Goal: Task Accomplishment & Management: Use online tool/utility

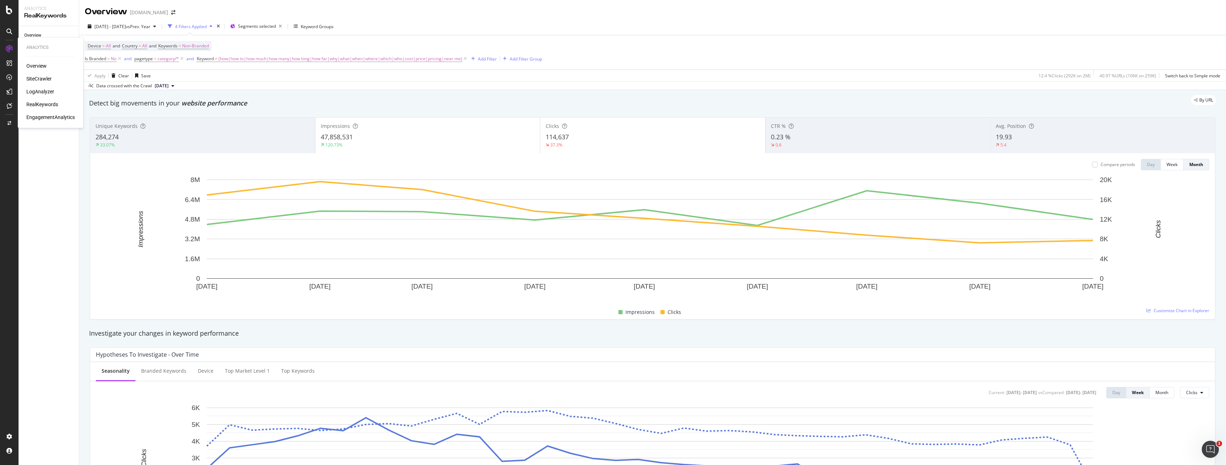
click at [42, 90] on div "LogAnalyzer" at bounding box center [40, 91] width 28 height 7
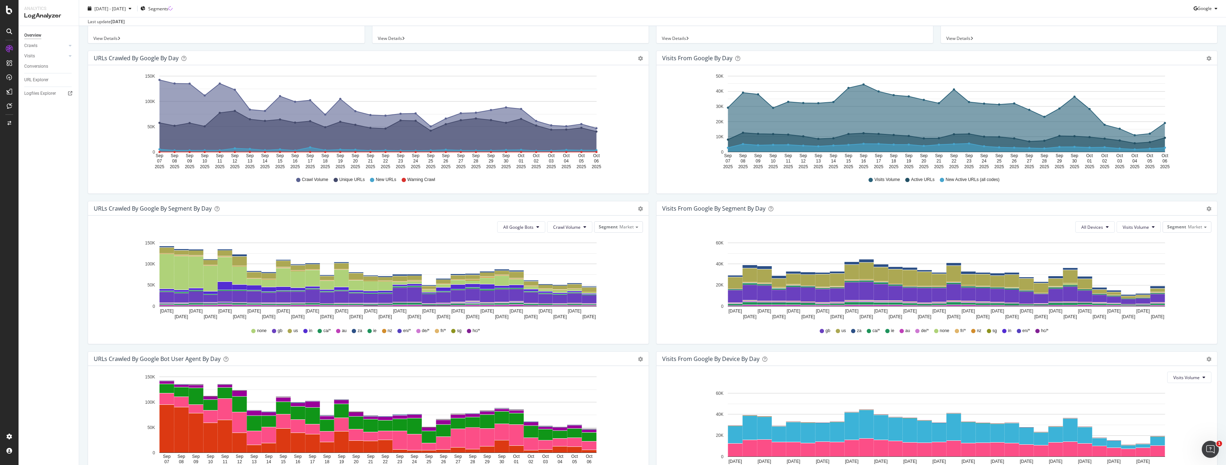
scroll to position [107, 0]
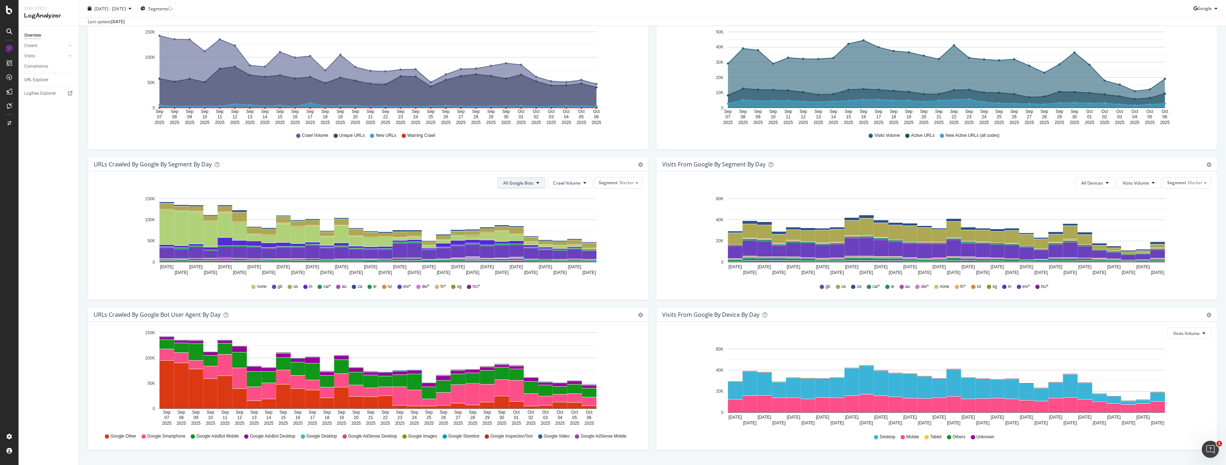
click at [531, 189] on button "All Google Bots" at bounding box center [521, 182] width 48 height 11
click at [541, 256] on span "Google Smartphone" at bounding box center [526, 254] width 50 height 6
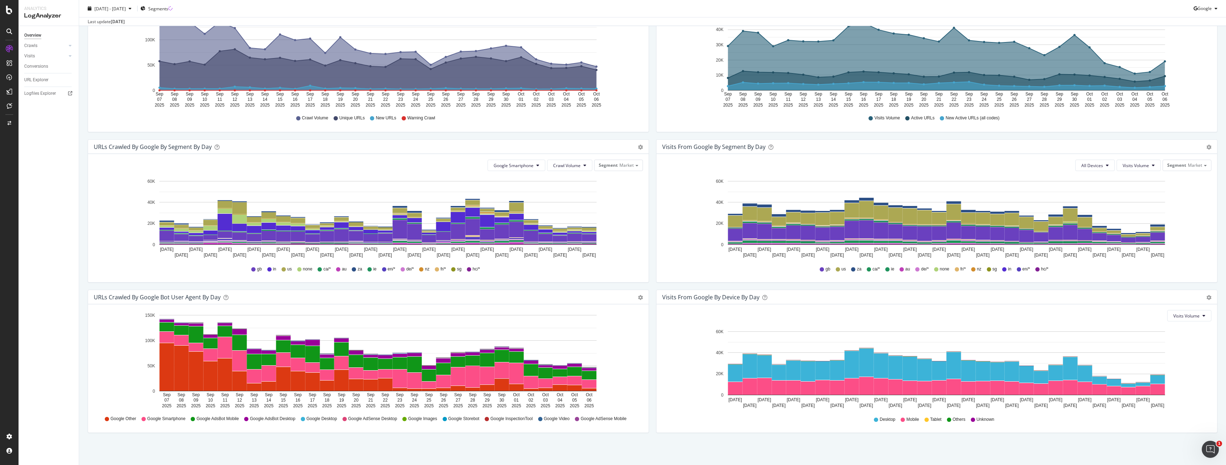
scroll to position [129, 0]
click at [126, 9] on span "[DATE] - [DATE]" at bounding box center [109, 8] width 31 height 6
